Goal: Navigation & Orientation: Find specific page/section

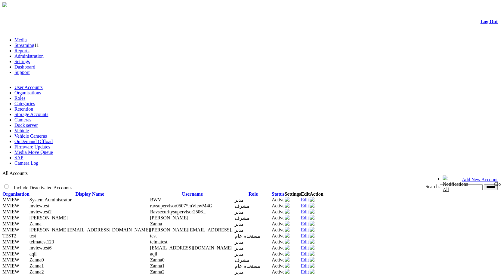
click at [44, 54] on link "Administration" at bounding box center [28, 56] width 29 height 5
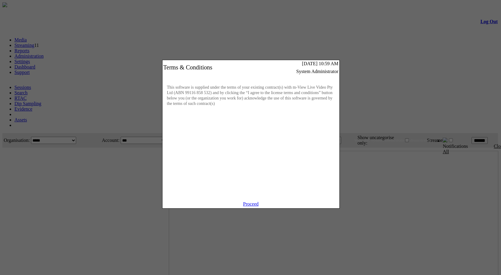
click at [253, 207] on link "Proceed" at bounding box center [251, 204] width 16 height 5
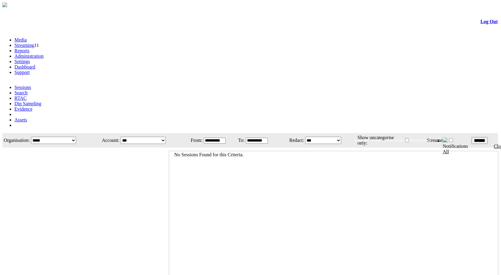
click at [44, 54] on link "Administration" at bounding box center [28, 56] width 29 height 5
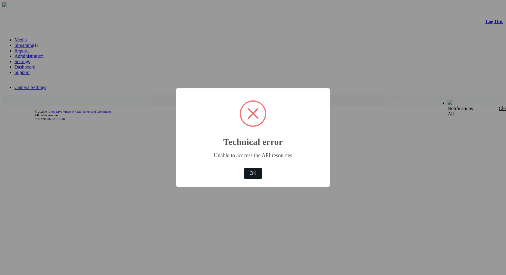
click at [254, 172] on button "OK" at bounding box center [252, 173] width 17 height 11
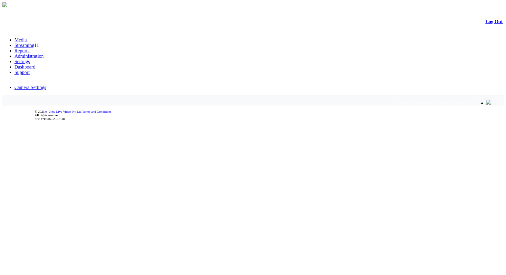
click at [44, 54] on link "Administration" at bounding box center [28, 56] width 29 height 5
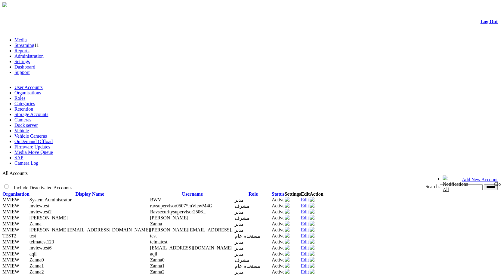
click at [25, 96] on link "Roles" at bounding box center [19, 98] width 11 height 5
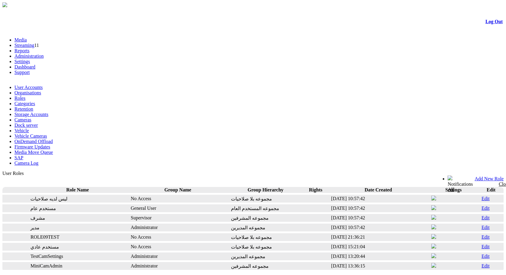
click at [41, 90] on link "Organisations" at bounding box center [27, 92] width 27 height 5
